Goal: Navigation & Orientation: Find specific page/section

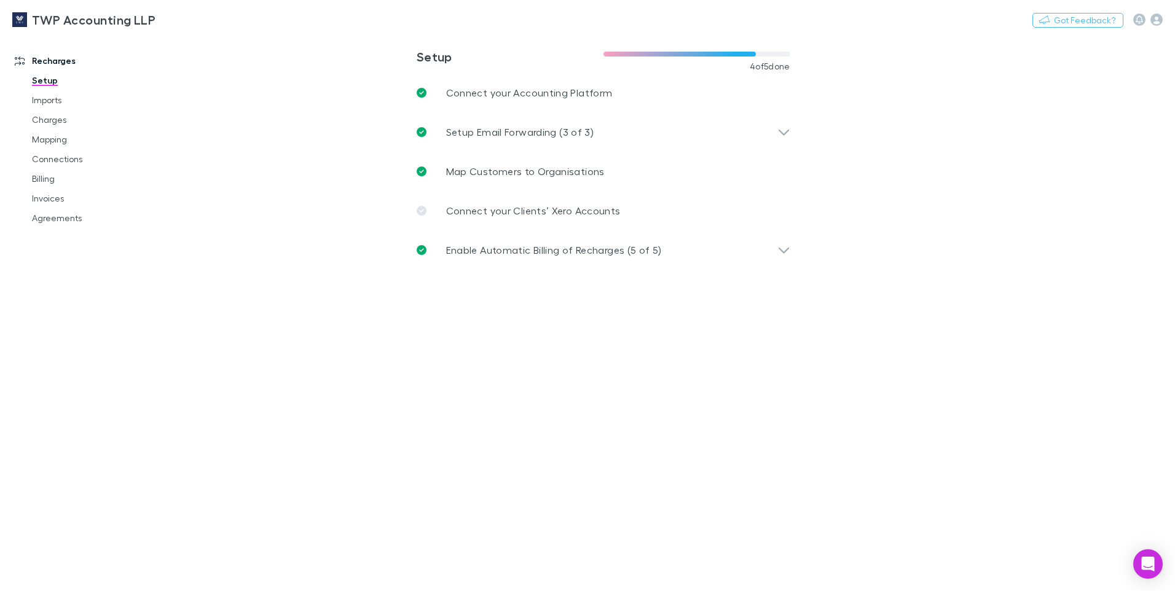
click at [45, 82] on link "Setup" at bounding box center [93, 81] width 146 height 20
click at [40, 103] on link "Imports" at bounding box center [93, 100] width 146 height 20
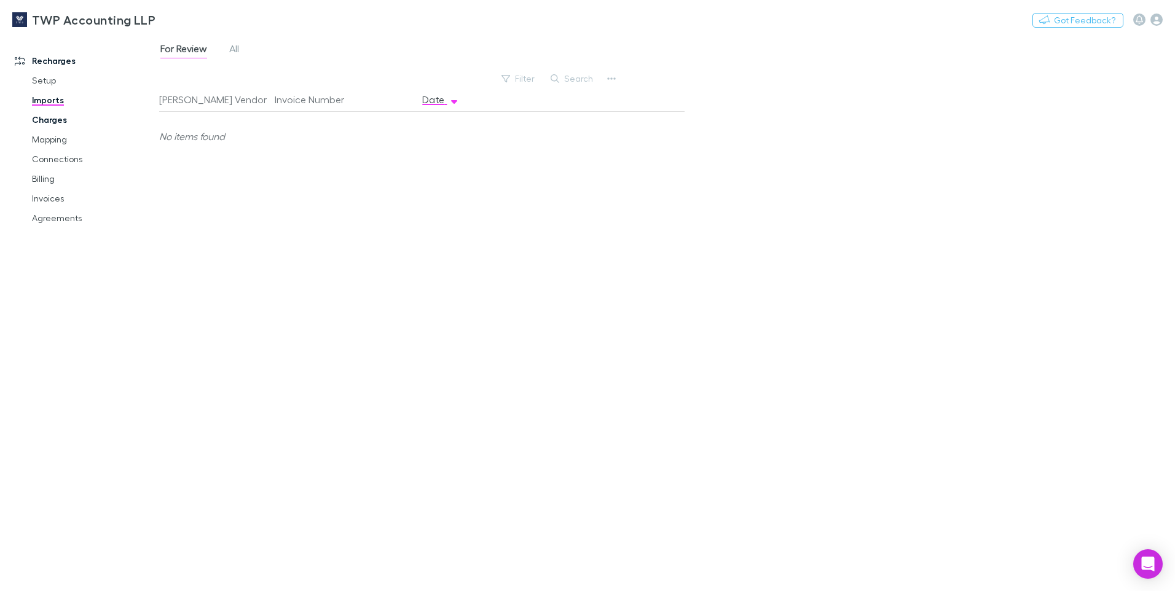
click at [36, 119] on link "Charges" at bounding box center [93, 120] width 146 height 20
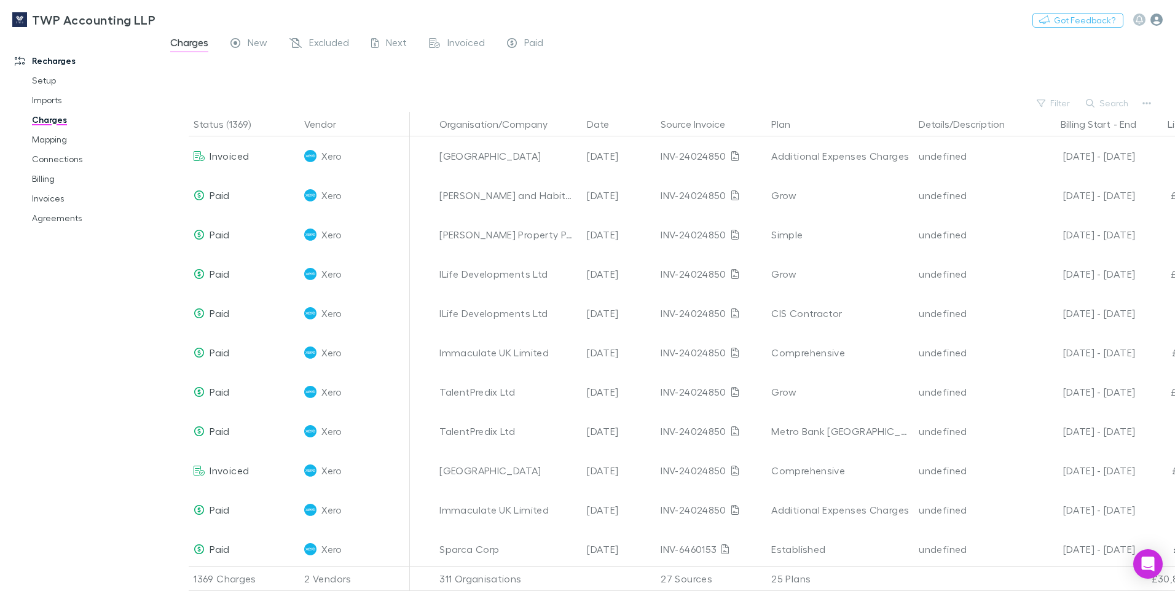
click at [1158, 23] on icon "button" at bounding box center [1156, 20] width 12 height 12
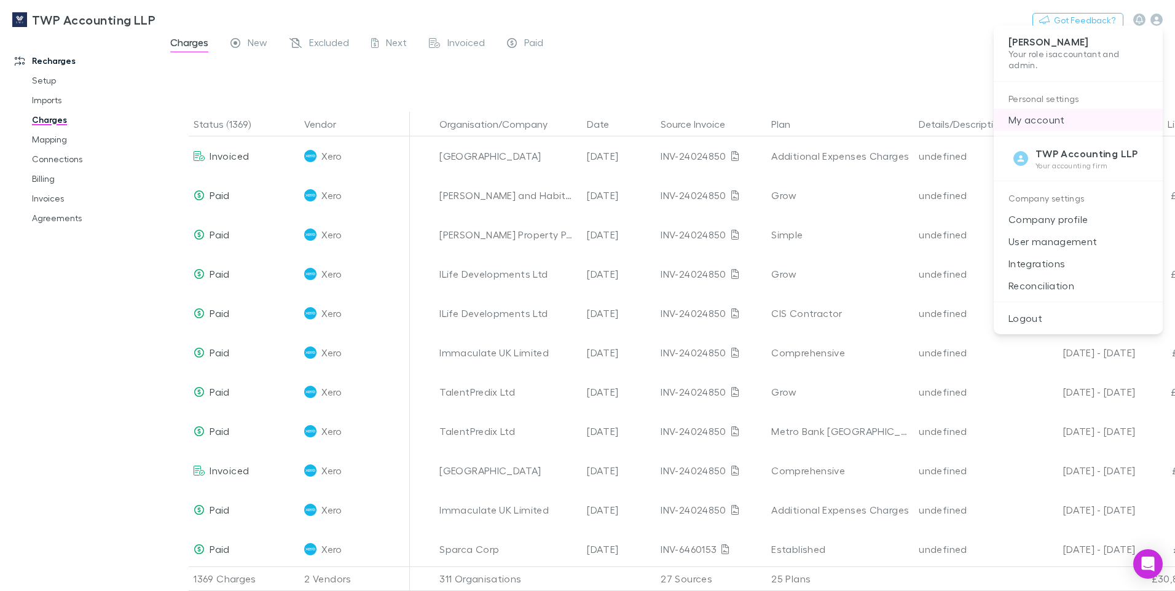
click at [1038, 119] on p "My account" at bounding box center [1078, 120] width 169 height 22
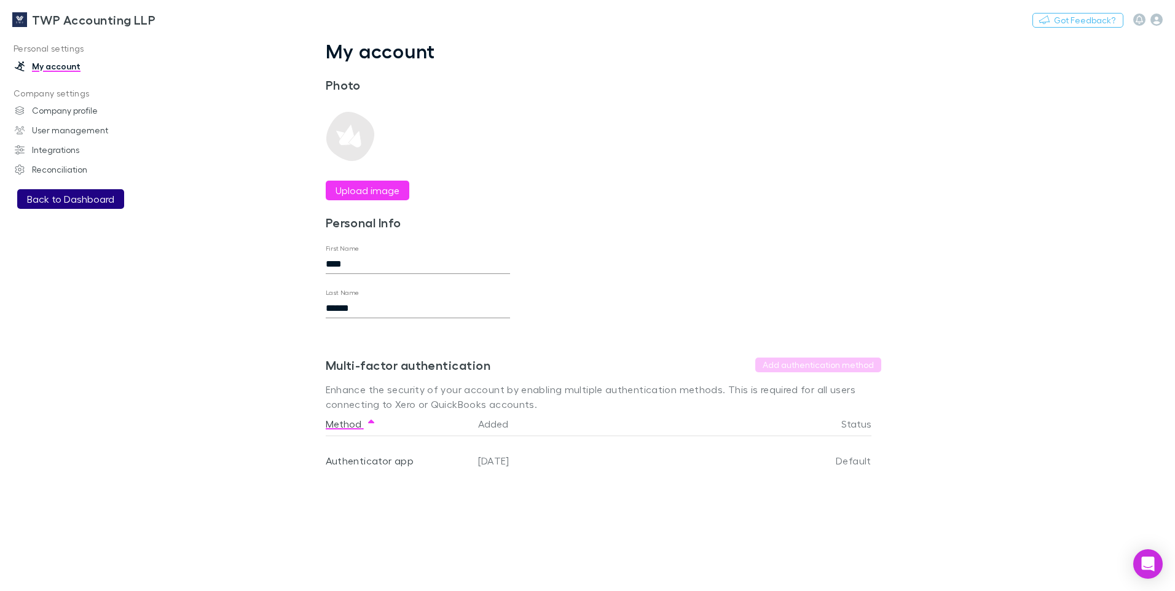
click at [52, 201] on button "Back to Dashboard" at bounding box center [70, 199] width 107 height 20
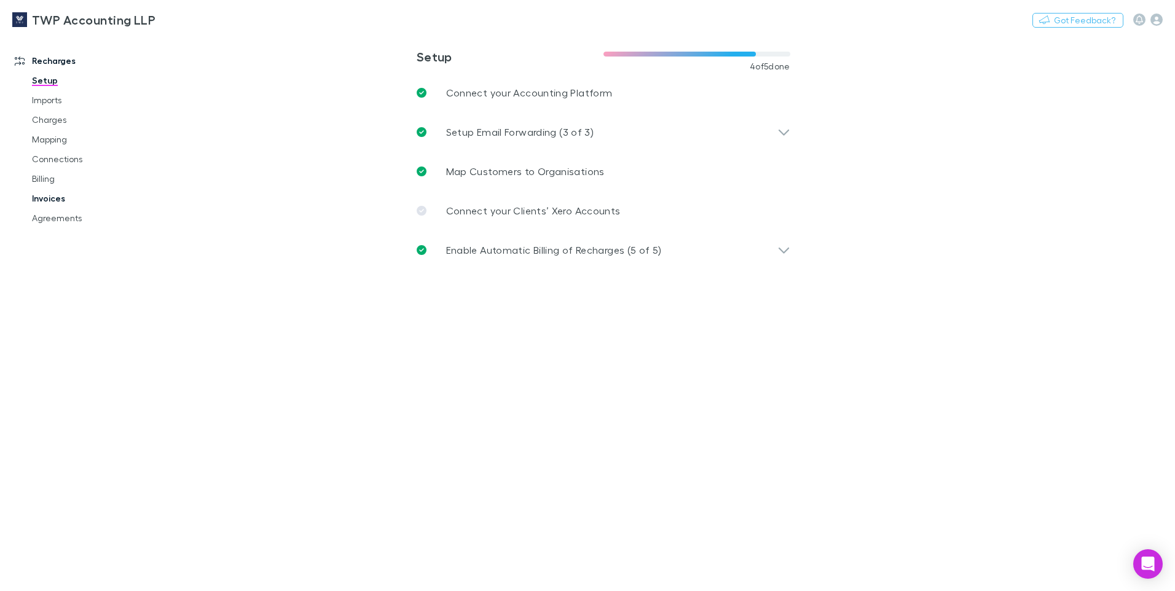
click at [48, 200] on link "Invoices" at bounding box center [93, 199] width 146 height 20
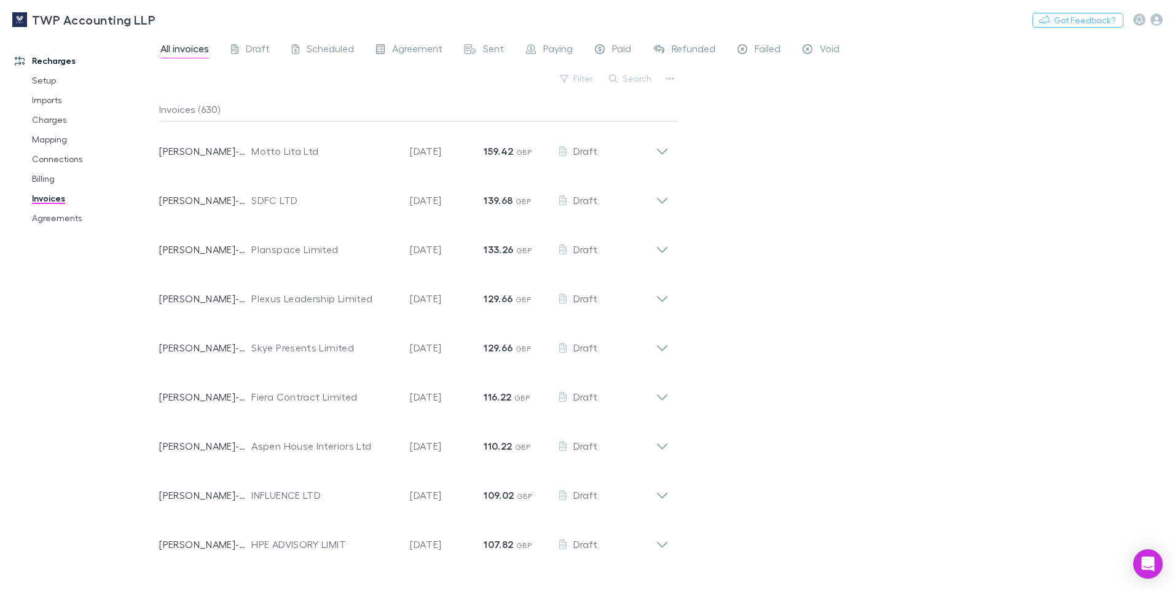
click at [55, 63] on link "Recharges" at bounding box center [83, 61] width 163 height 20
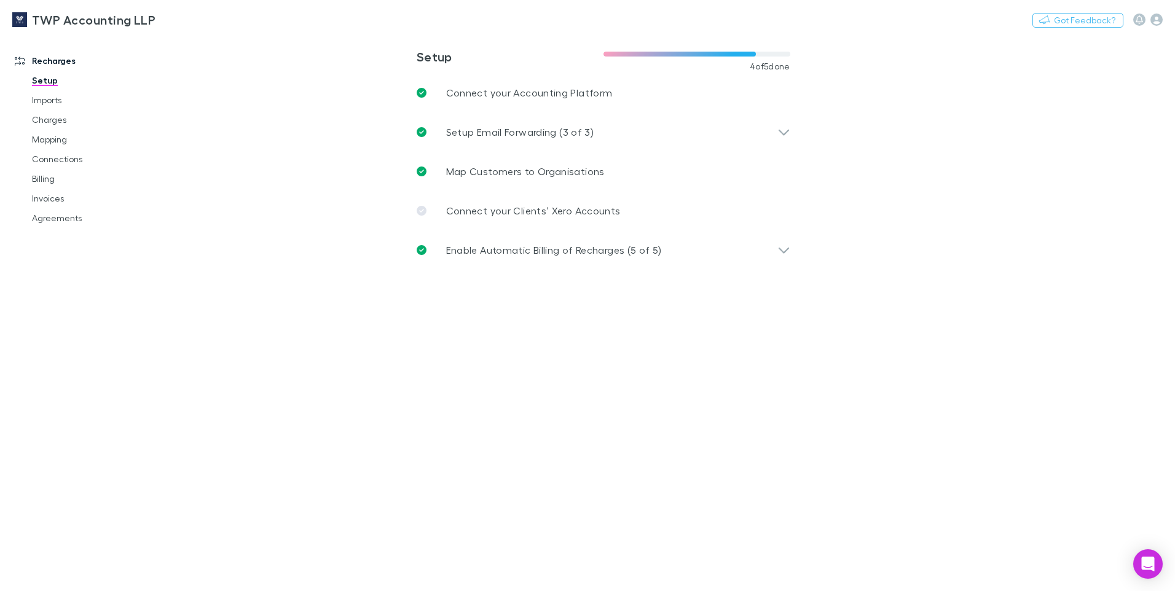
click at [22, 64] on icon at bounding box center [20, 61] width 10 height 10
click at [54, 219] on link "Agreements" at bounding box center [93, 218] width 146 height 20
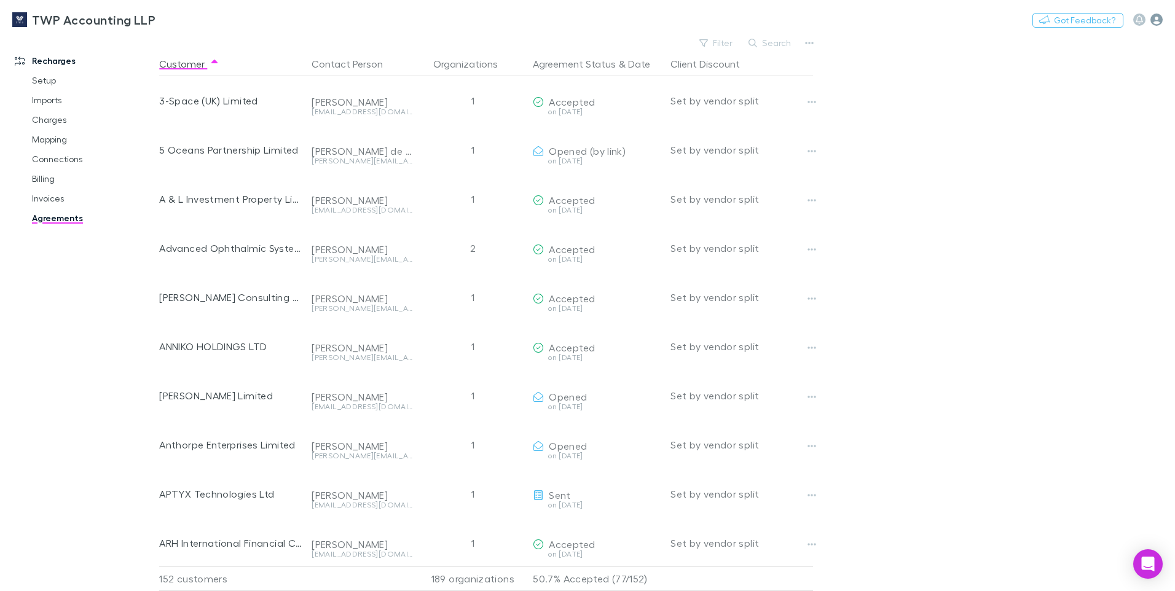
click at [1155, 20] on icon "button" at bounding box center [1156, 20] width 12 height 12
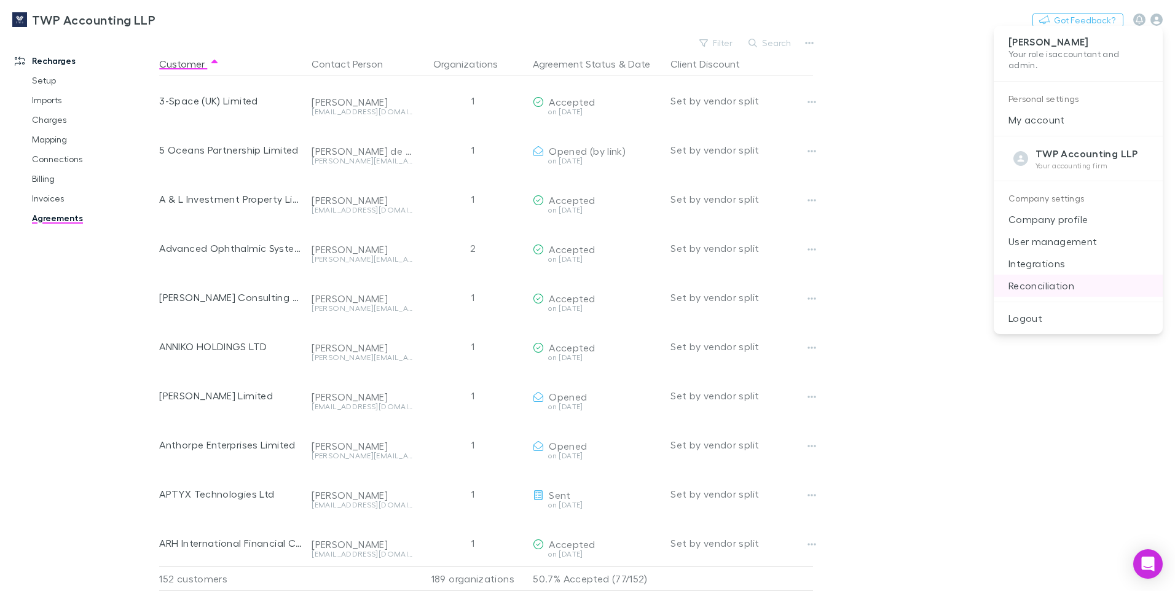
click at [1048, 285] on p "Reconciliation" at bounding box center [1078, 286] width 169 height 22
